Goal: Transaction & Acquisition: Purchase product/service

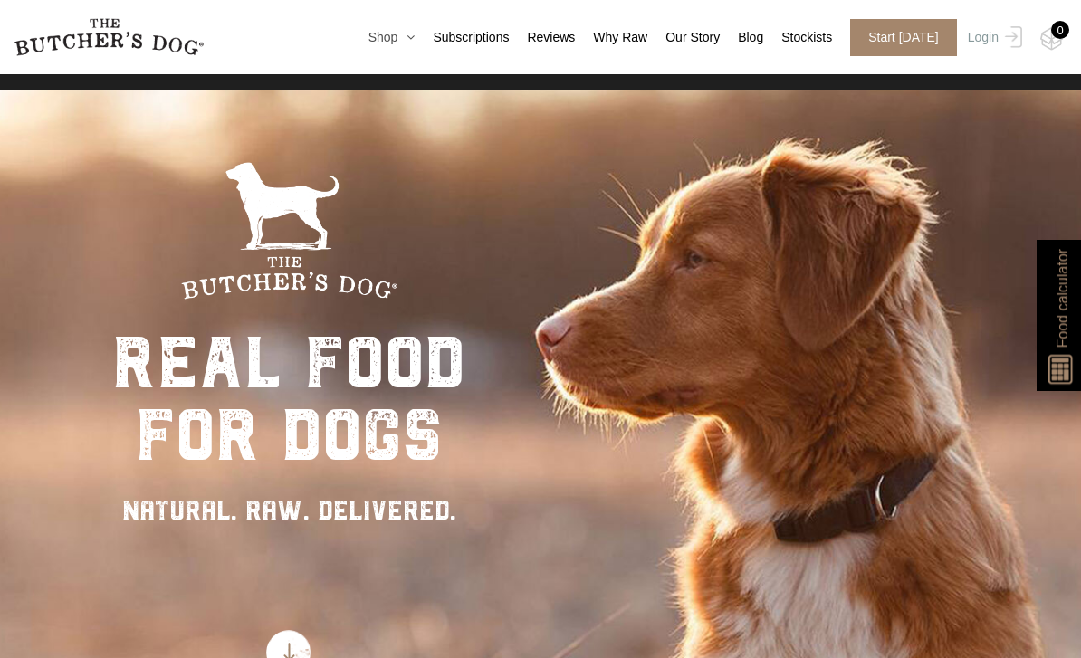
click at [383, 37] on link "Shop" at bounding box center [382, 37] width 65 height 19
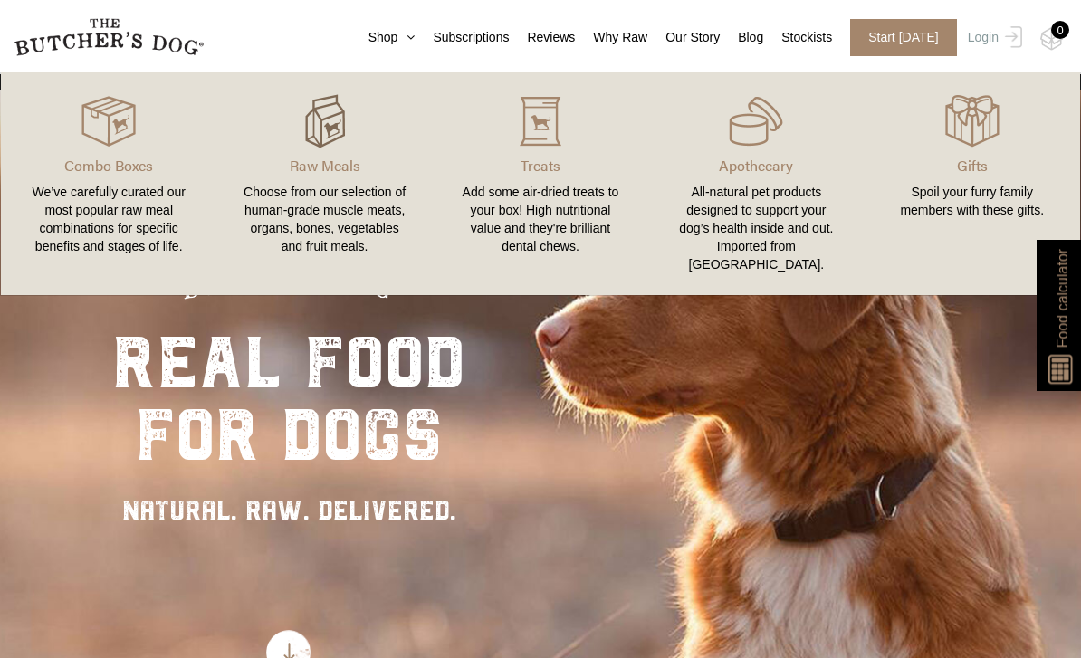
click at [324, 131] on img at bounding box center [325, 121] width 54 height 54
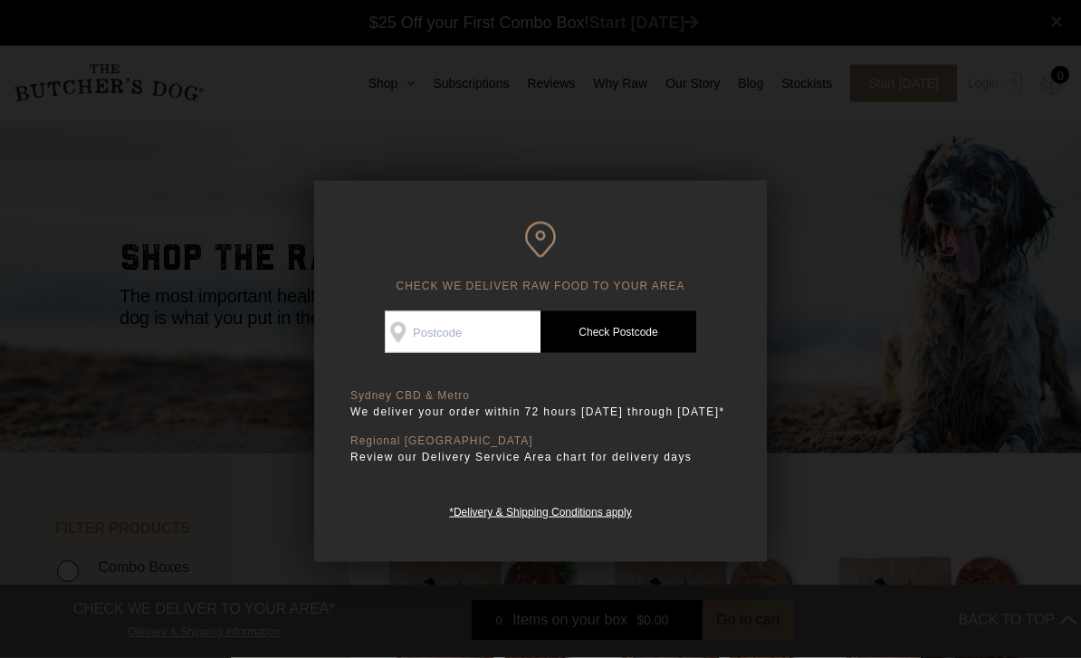
scroll to position [1, 0]
click at [479, 344] on input "Check Availability At" at bounding box center [463, 332] width 156 height 42
type input "3114"
click at [631, 339] on link "Check Postcode" at bounding box center [619, 332] width 156 height 42
click at [407, 91] on div at bounding box center [540, 329] width 1081 height 658
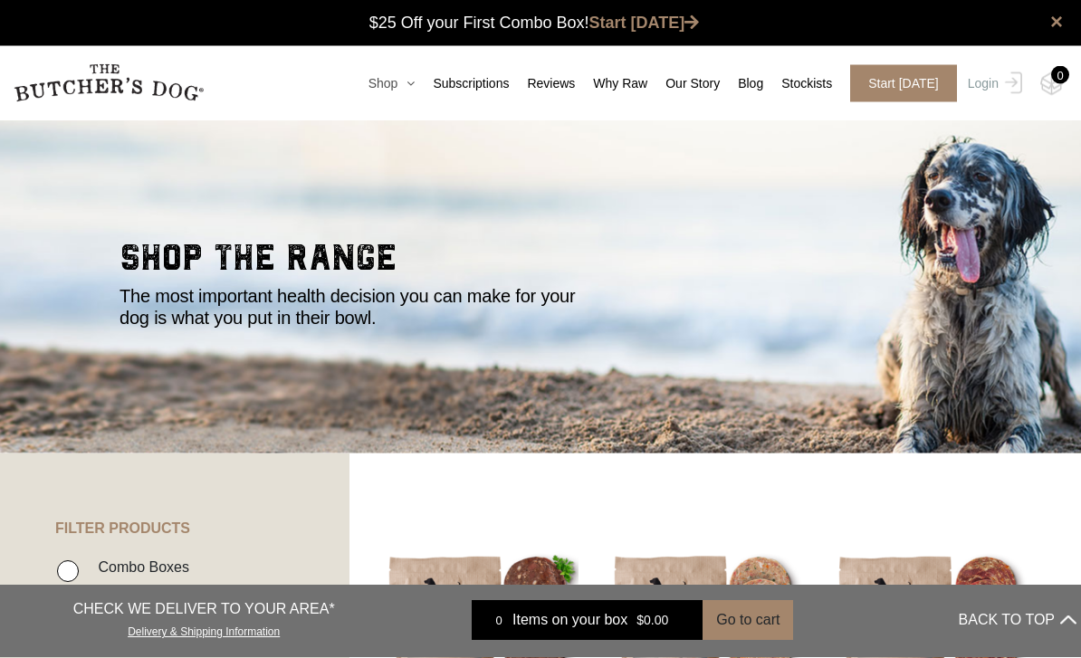
scroll to position [1, 0]
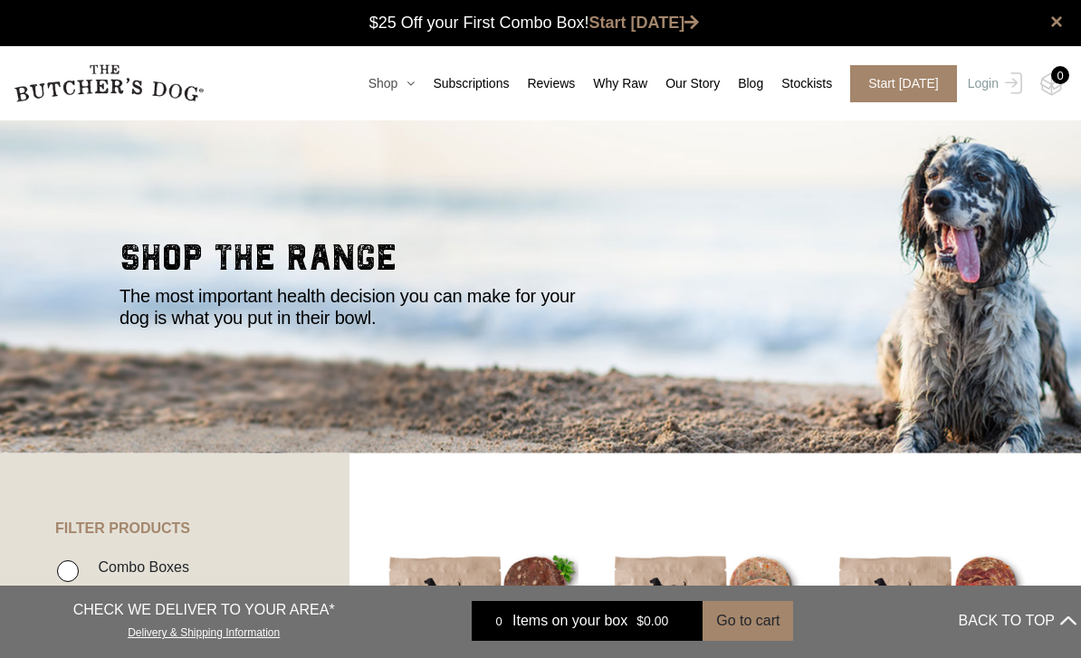
click at [388, 81] on link "Shop" at bounding box center [382, 83] width 65 height 19
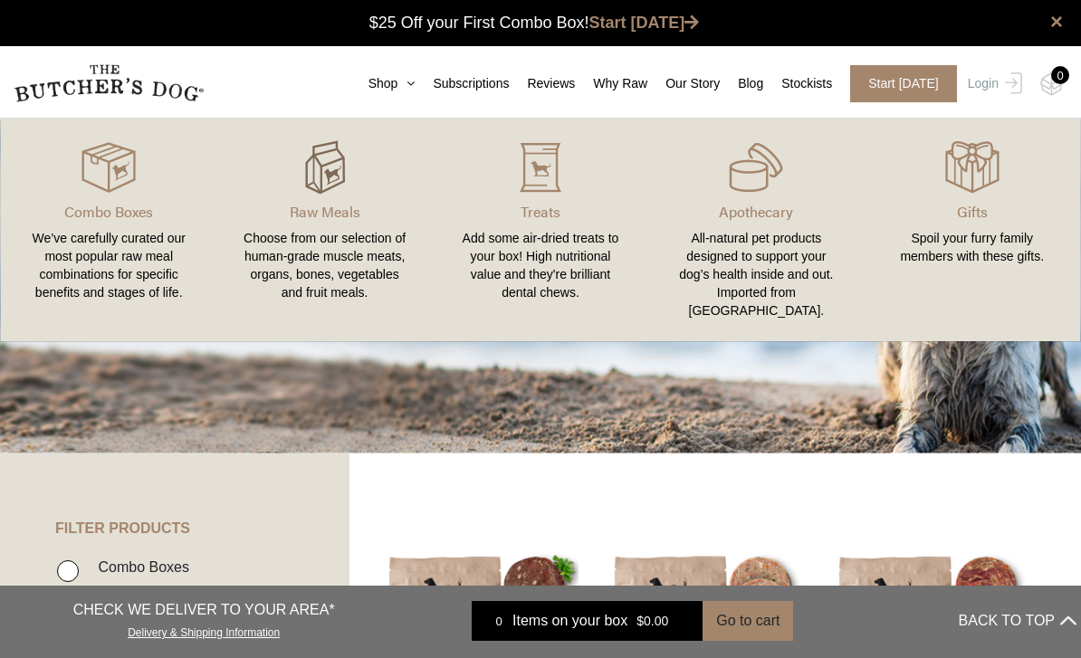
click at [308, 180] on img at bounding box center [325, 167] width 54 height 54
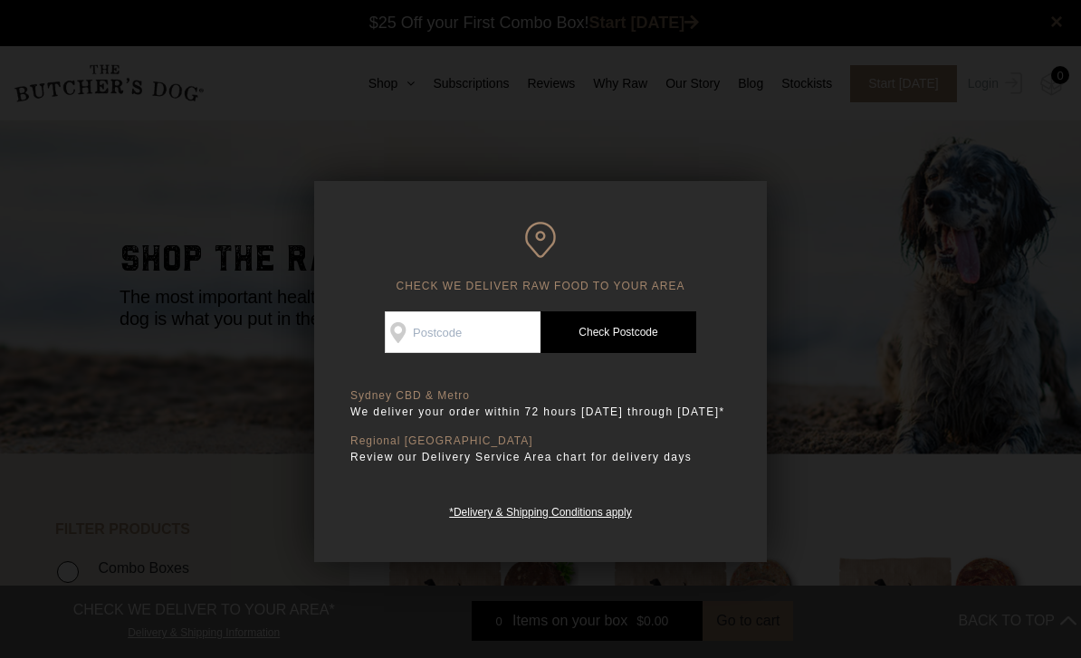
scroll to position [2, 0]
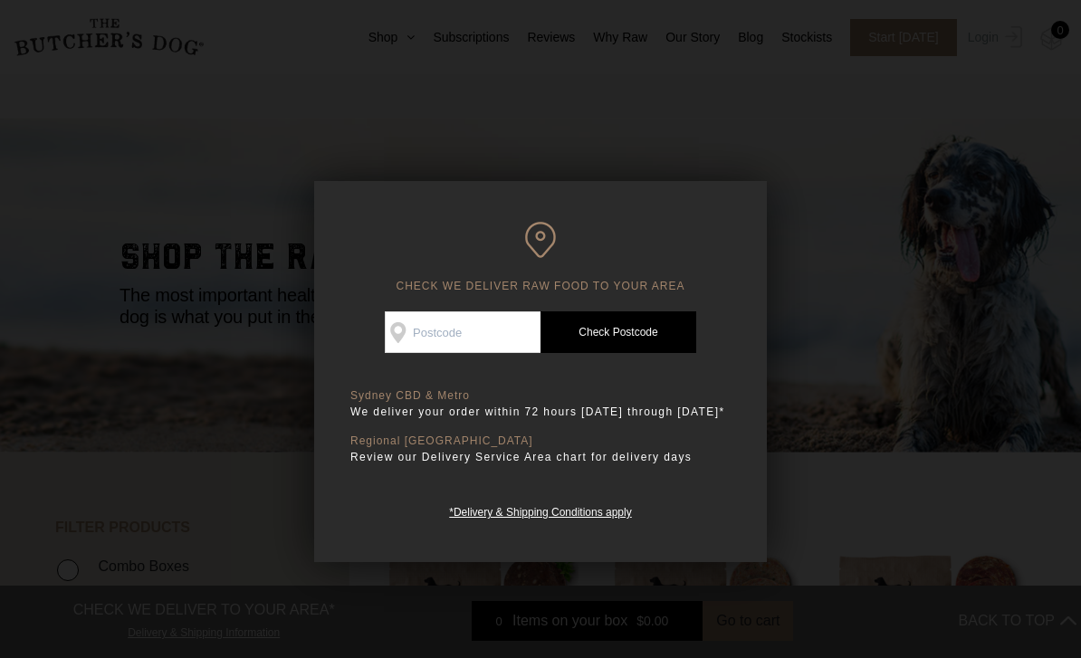
click at [385, 142] on div at bounding box center [540, 329] width 1081 height 658
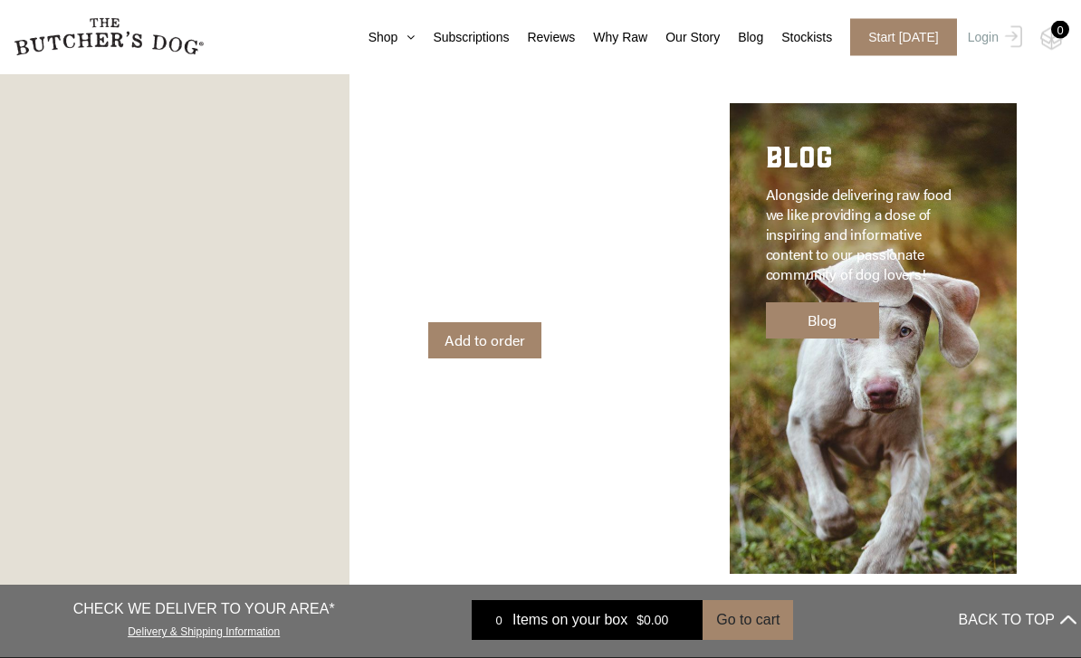
scroll to position [2649, 0]
